Goal: Check status: Check status

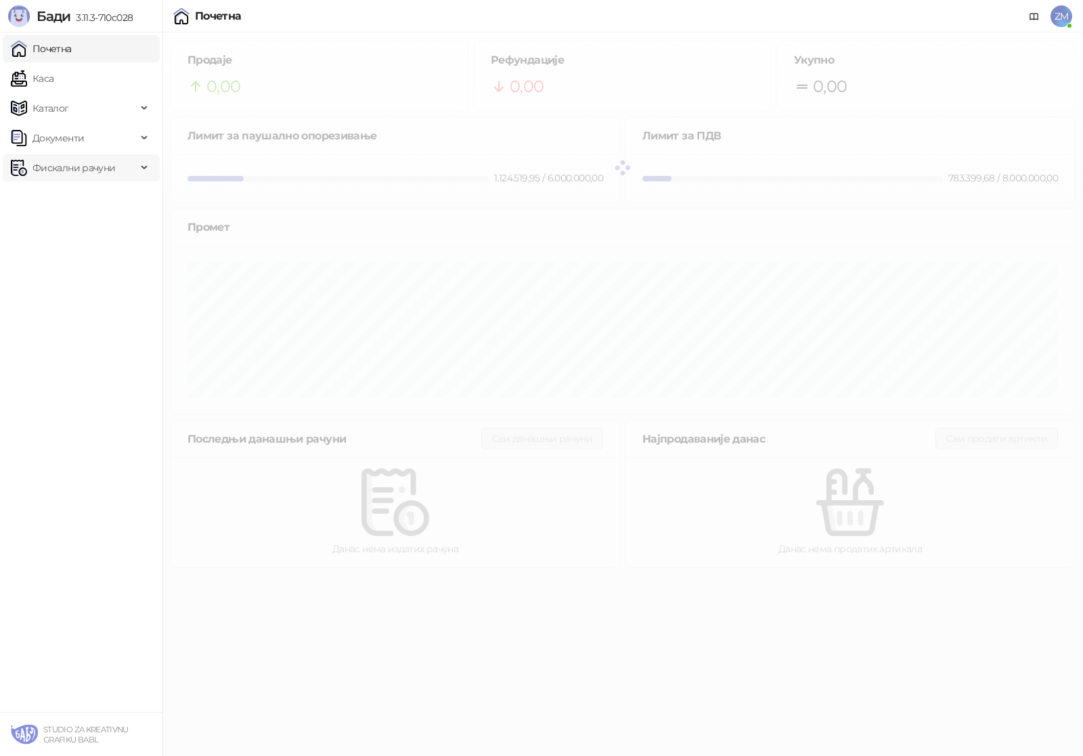
click at [81, 169] on span "Фискални рачуни" at bounding box center [73, 167] width 83 height 27
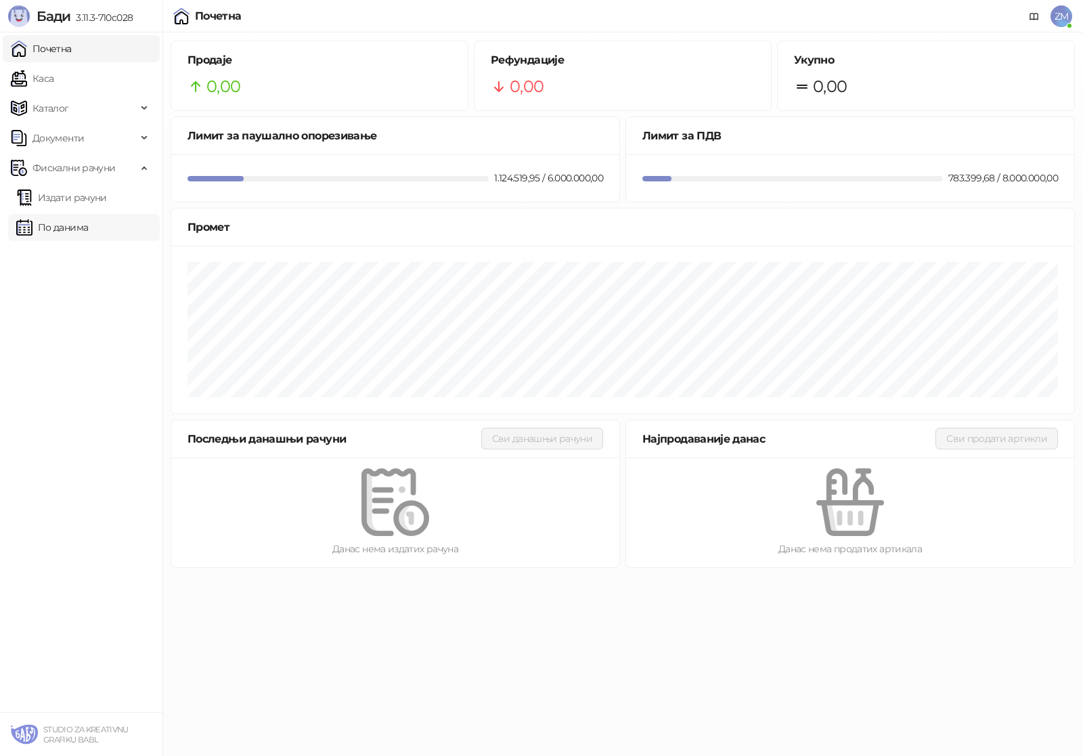
click at [81, 224] on link "По данима" at bounding box center [52, 227] width 72 height 27
